Goal: Task Accomplishment & Management: Manage account settings

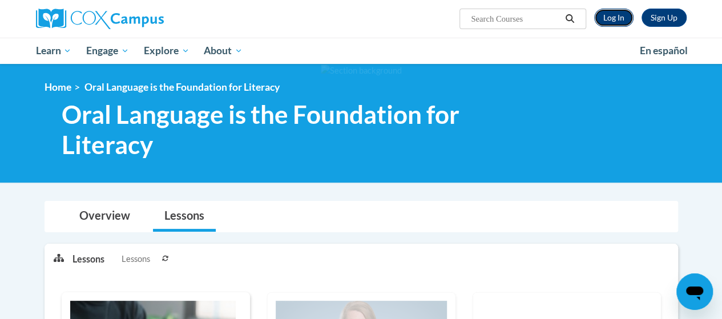
click at [614, 18] on link "Log In" at bounding box center [613, 18] width 39 height 18
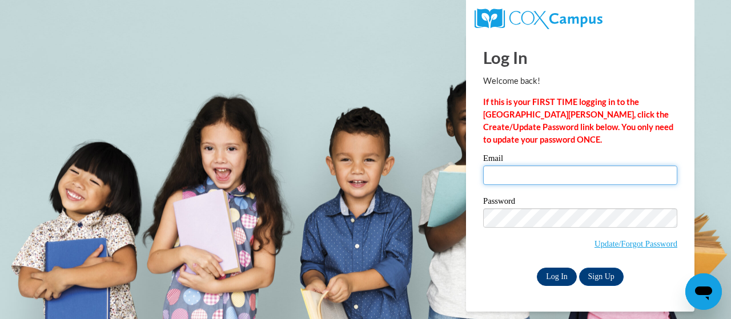
type input "[PERSON_NAME][EMAIL_ADDRESS][PERSON_NAME][DOMAIN_NAME]"
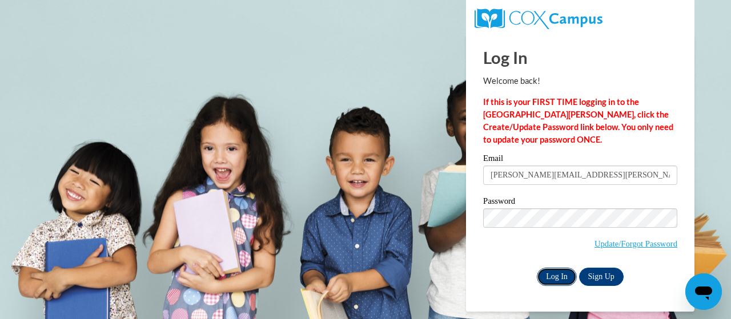
click at [555, 275] on input "Log In" at bounding box center [557, 277] width 40 height 18
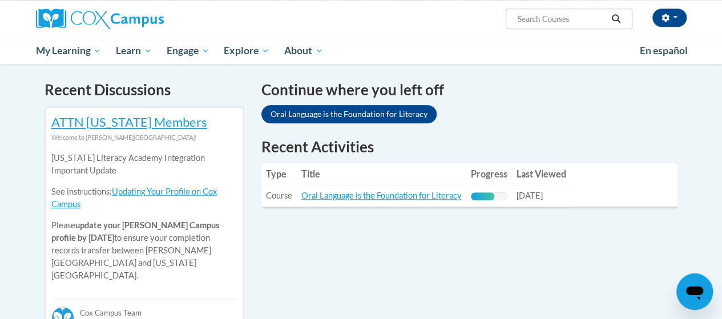
scroll to position [342, 0]
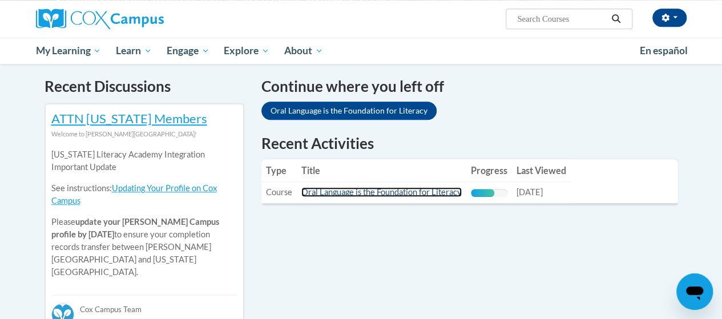
drag, startPoint x: 347, startPoint y: 189, endPoint x: 340, endPoint y: 191, distance: 7.2
click at [347, 189] on link "Oral Language is the Foundation for Literacy" at bounding box center [381, 192] width 160 height 10
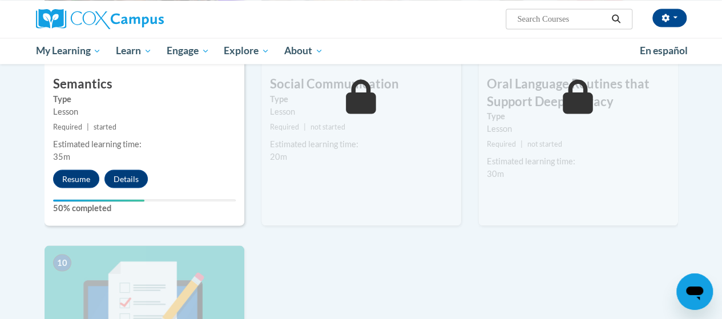
scroll to position [1009, 0]
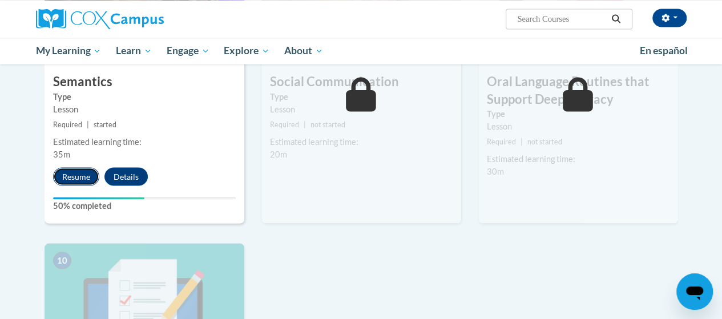
click at [87, 170] on button "Resume" at bounding box center [76, 176] width 46 height 18
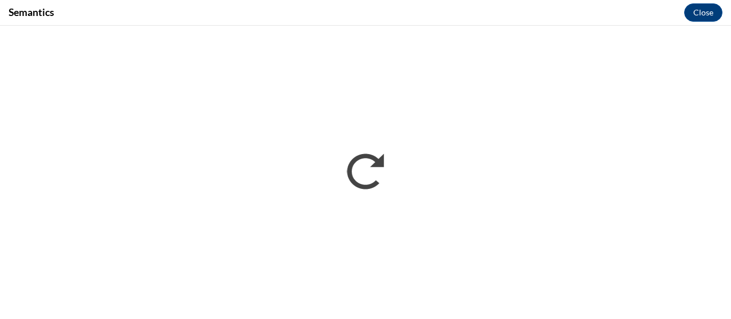
scroll to position [0, 0]
